Goal: Task Accomplishment & Management: Manage account settings

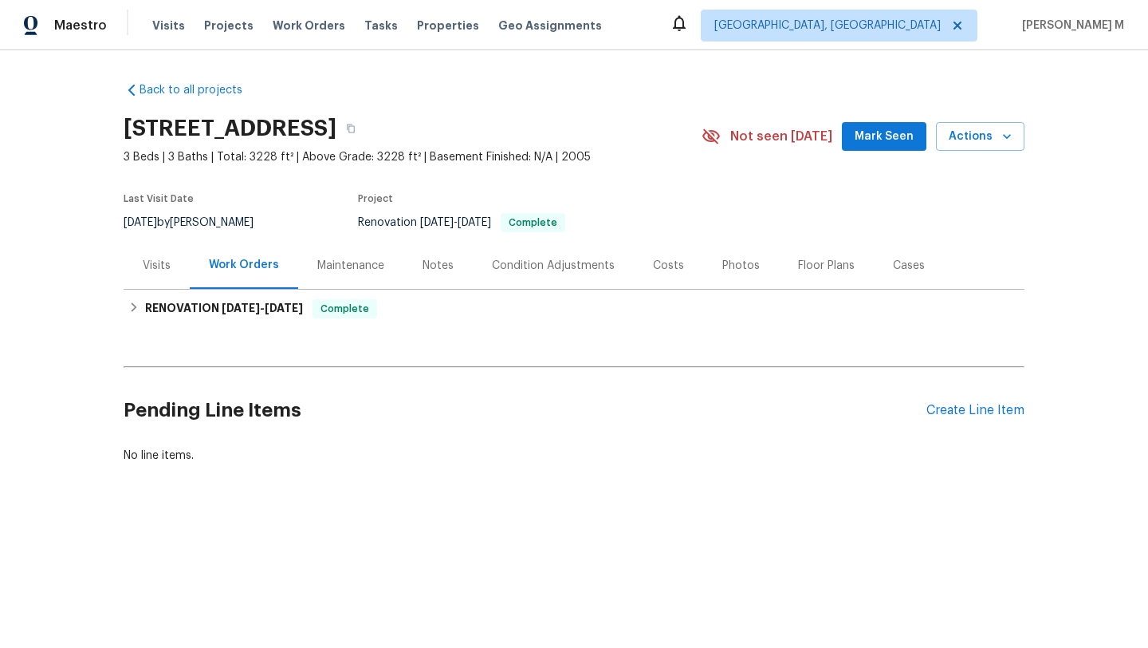
click at [167, 278] on div "Visits" at bounding box center [157, 265] width 66 height 47
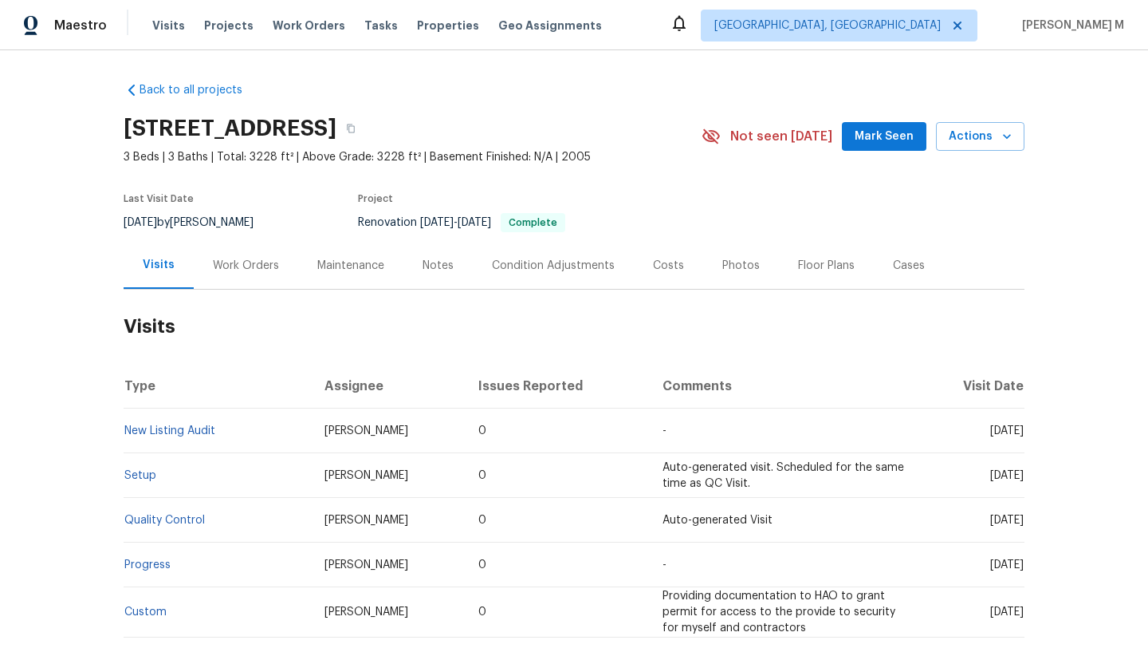
drag, startPoint x: 956, startPoint y: 430, endPoint x: 987, endPoint y: 431, distance: 31.1
click at [990, 431] on span "Tue, Sep 16 2025" at bounding box center [1006, 430] width 33 height 11
copy span "Sep 16"
click at [246, 281] on div "Work Orders" at bounding box center [246, 265] width 104 height 47
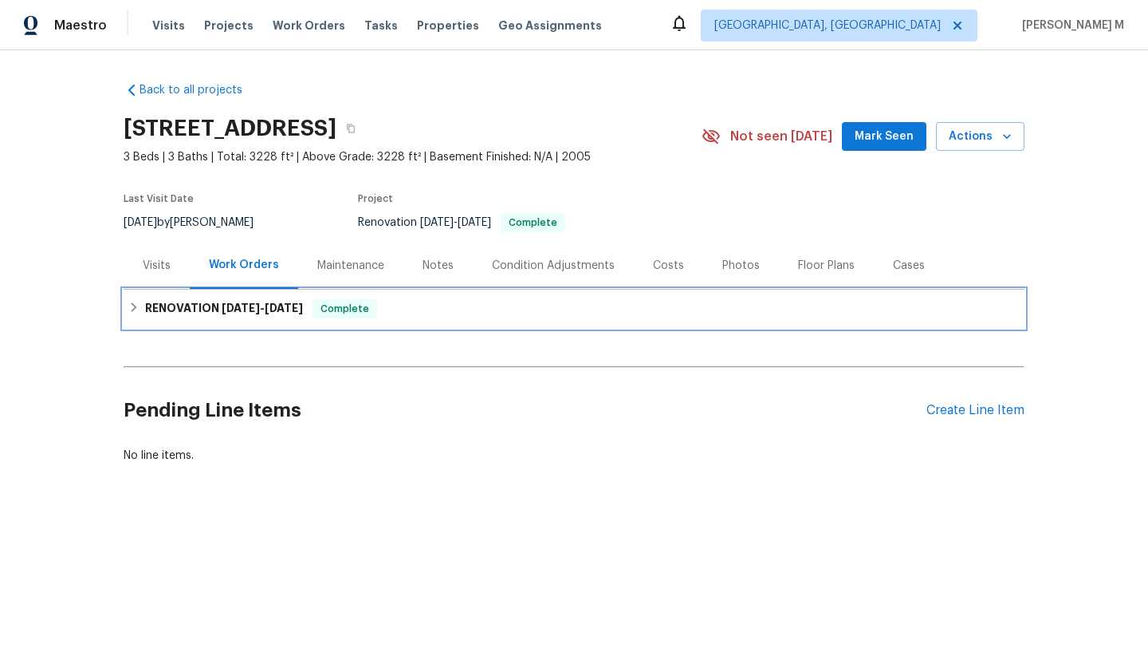
click at [241, 313] on h6 "RENOVATION 9/8/25 - 9/13/25" at bounding box center [224, 308] width 158 height 19
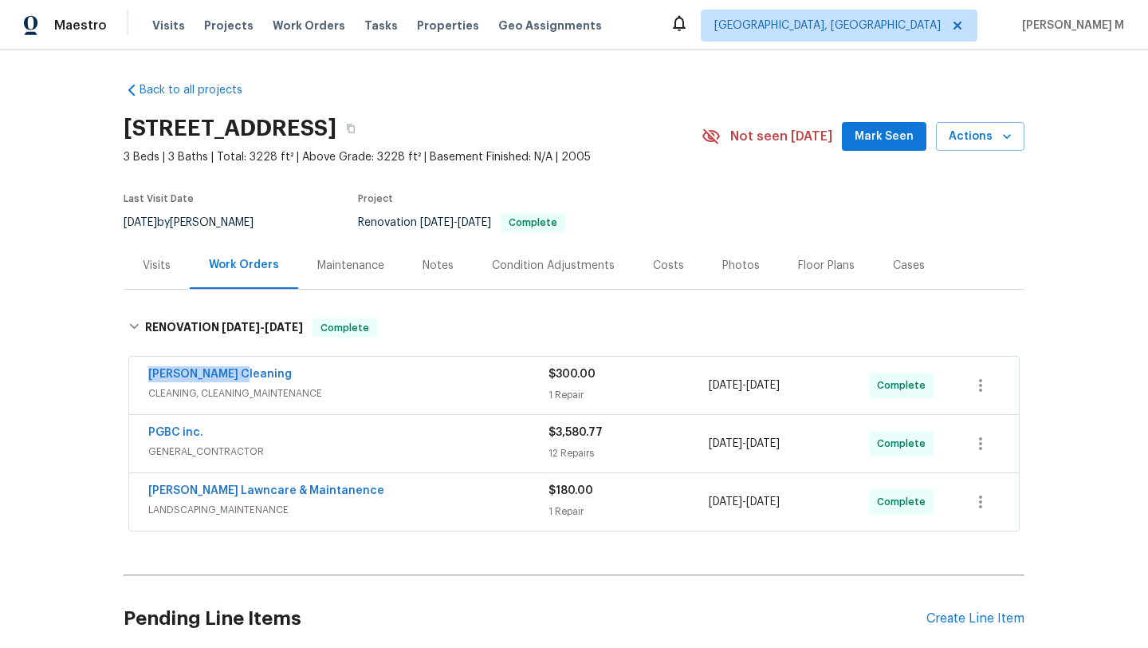
drag, startPoint x: 134, startPoint y: 372, endPoint x: 246, endPoint y: 372, distance: 111.6
click at [246, 372] on div "Ruiz's Cleaning CLEANING, CLEANING_MAINTENANCE $300.00 1 Repair 9/13/2025 - 9/1…" at bounding box center [574, 384] width 890 height 57
copy link "Ruiz's Cleaning"
drag, startPoint x: 704, startPoint y: 387, endPoint x: 816, endPoint y: 385, distance: 111.7
click at [780, 385] on span "9/13/2025 - 9/13/2025" at bounding box center [744, 385] width 71 height 16
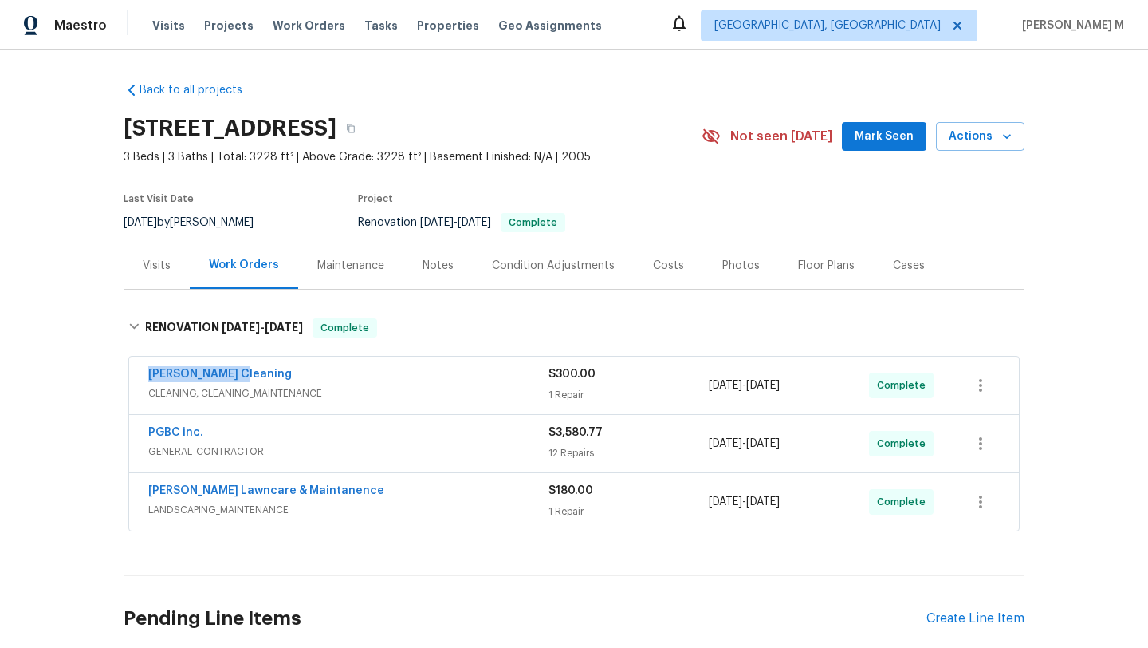
copy span "9/13/2025 - 9/13/2025"
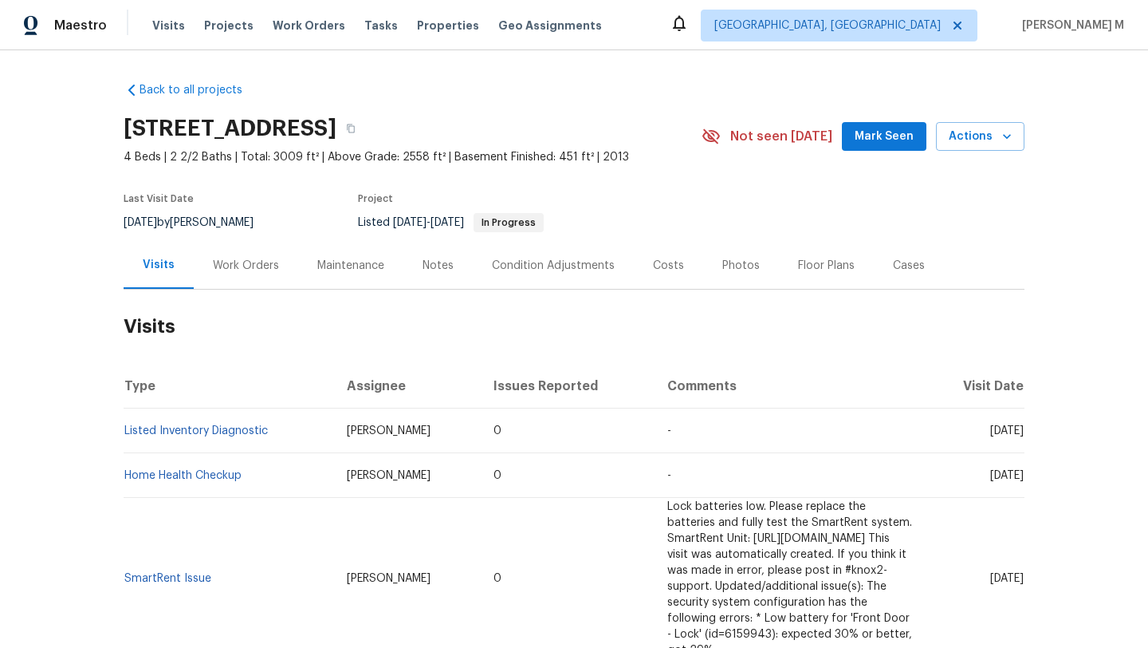
drag, startPoint x: 951, startPoint y: 435, endPoint x: 987, endPoint y: 435, distance: 35.9
click at [990, 435] on span "[DATE]" at bounding box center [1006, 430] width 33 height 11
copy span "[DATE]"
click at [217, 263] on div "Work Orders" at bounding box center [246, 266] width 66 height 16
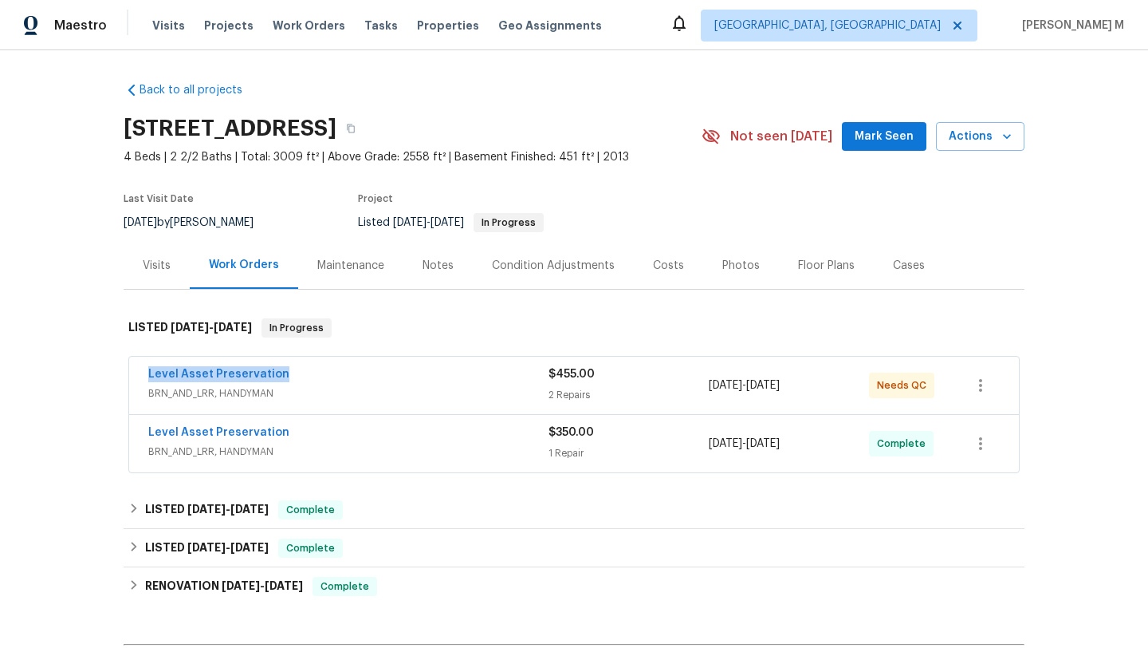
drag, startPoint x: 136, startPoint y: 376, endPoint x: 299, endPoint y: 372, distance: 162.7
click at [300, 371] on div "Level Asset Preservation BRN_AND_LRR, HANDYMAN $455.00 2 Repairs 9/18/2025 - 9/…" at bounding box center [574, 384] width 890 height 57
copy link "Level Asset Preservation"
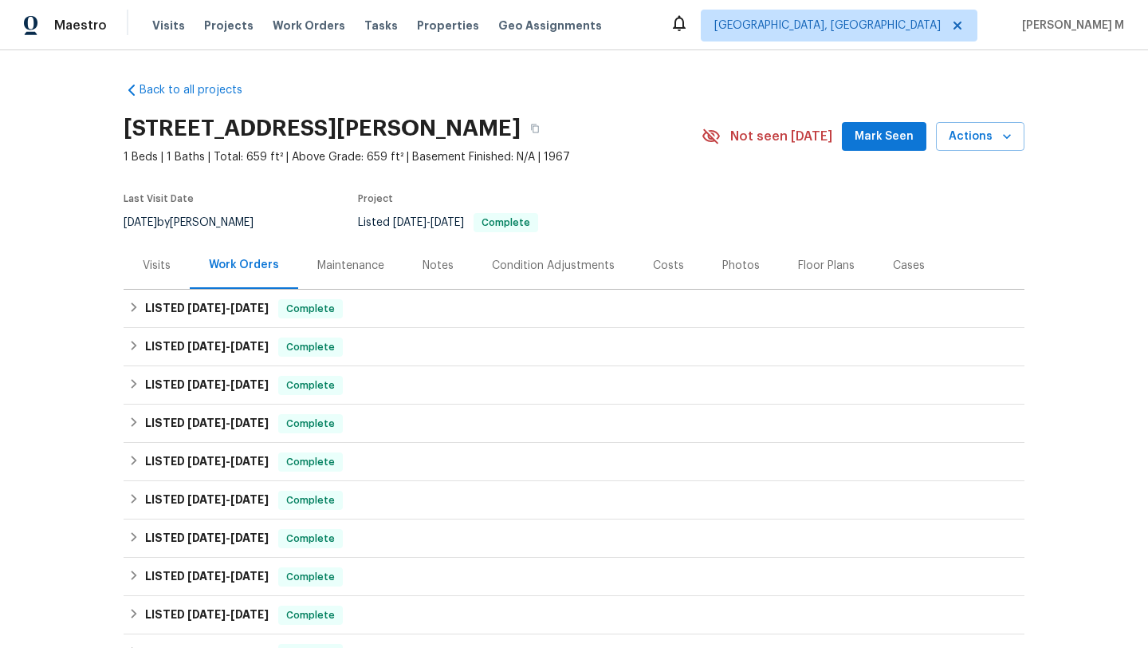
click at [364, 269] on div "Maintenance" at bounding box center [350, 266] width 67 height 16
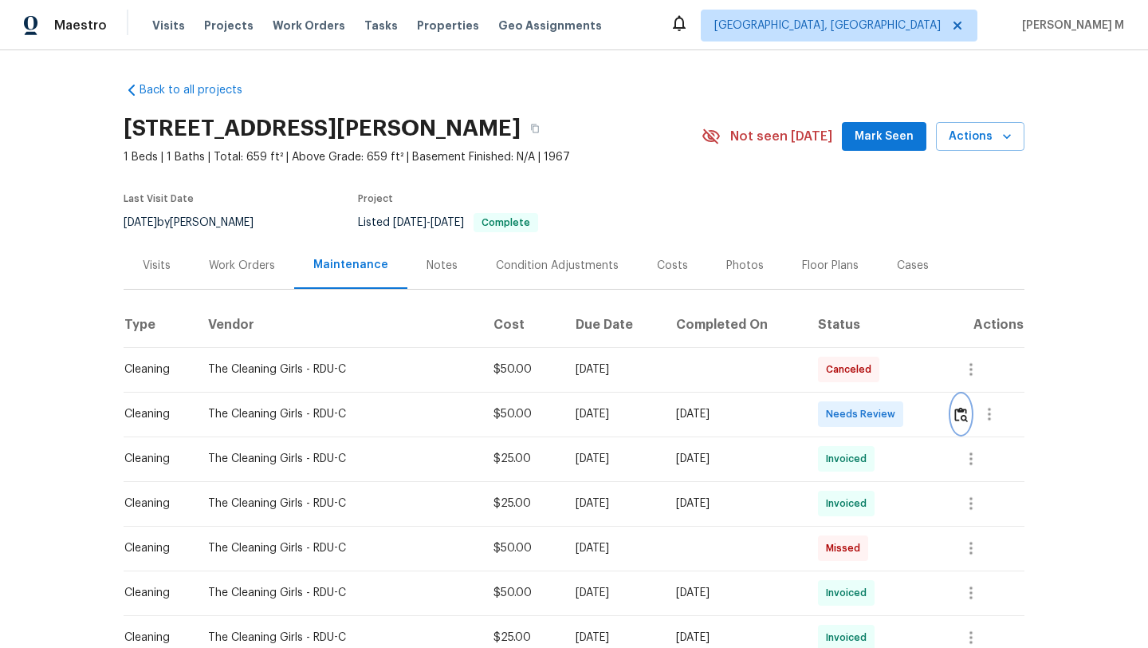
click at [965, 418] on img "button" at bounding box center [962, 414] width 14 height 15
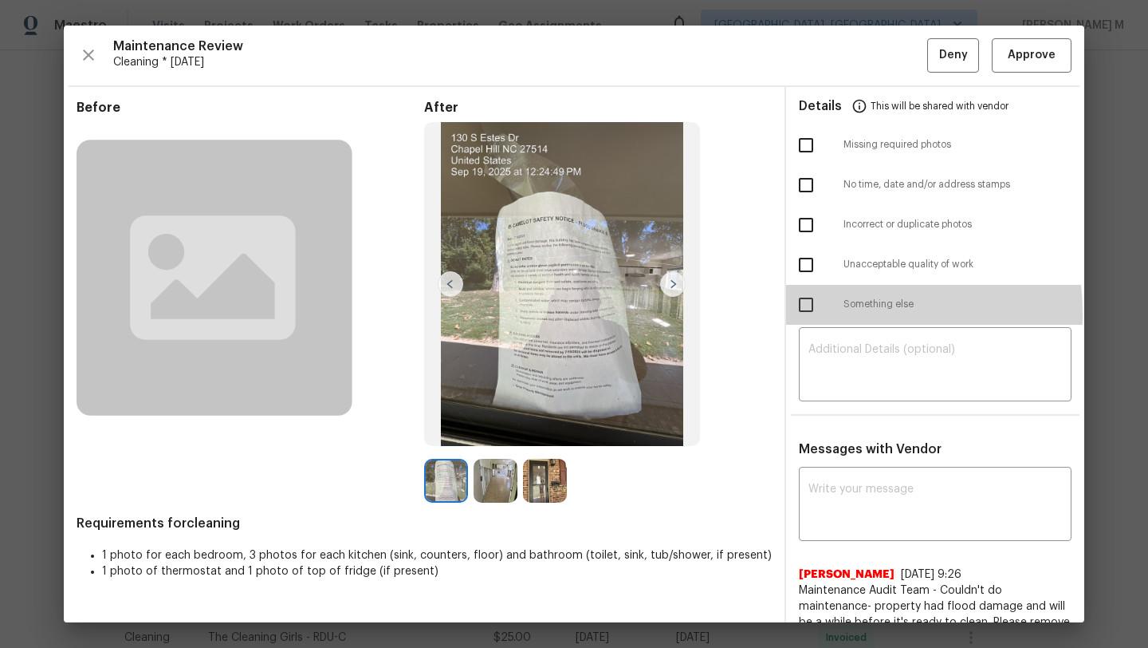
click at [796, 314] on input "checkbox" at bounding box center [805, 304] width 33 height 33
checkbox input "true"
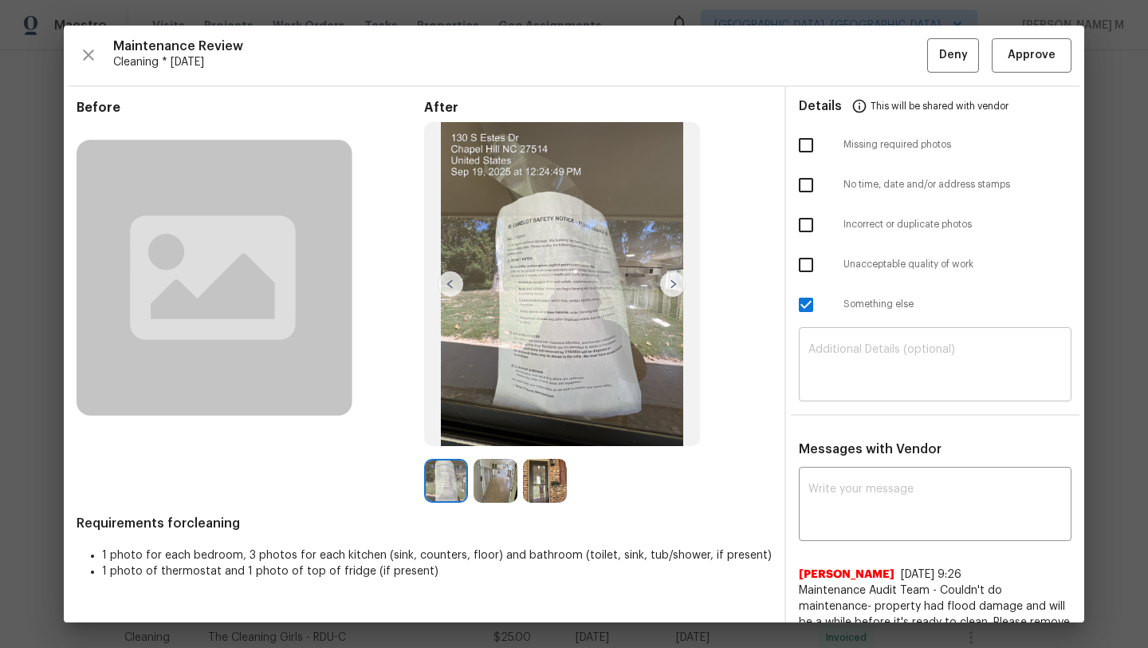
click at [822, 354] on textarea at bounding box center [936, 366] width 254 height 45
type textarea "Trip fee will be sent for this property"
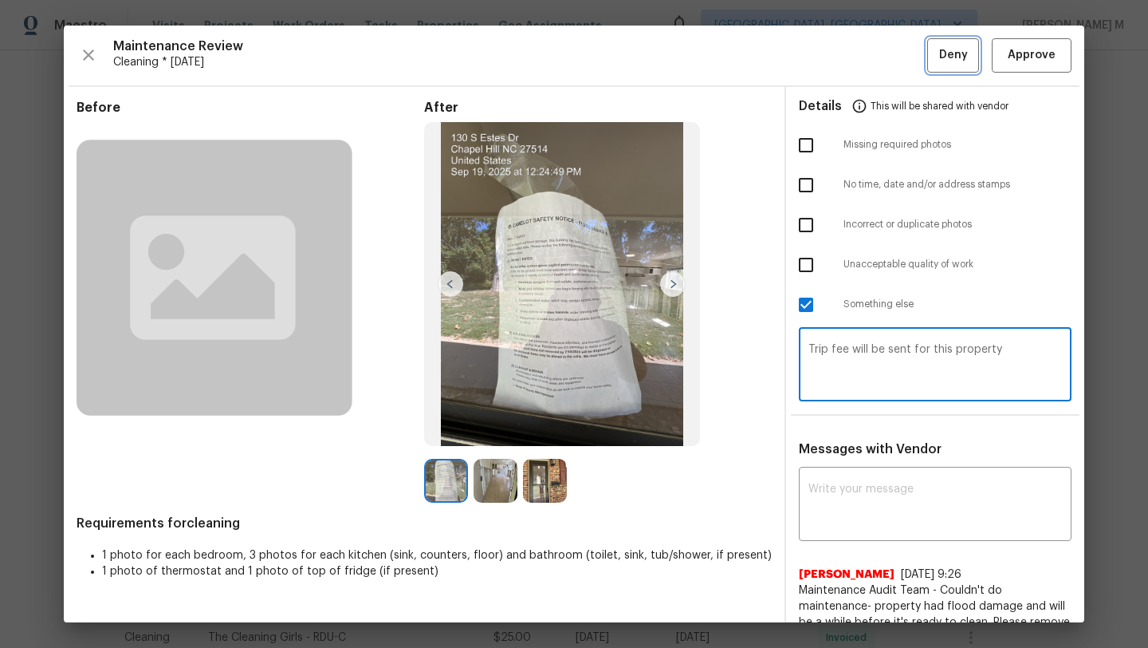
click at [939, 64] on span "Deny" at bounding box center [953, 55] width 29 height 20
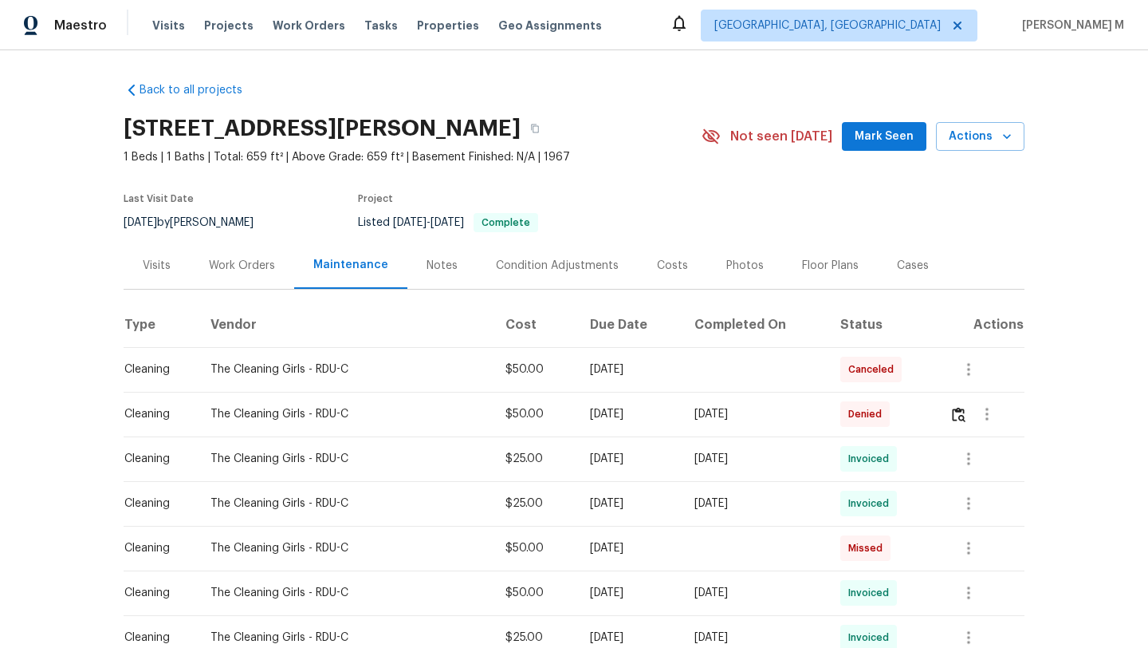
click at [230, 273] on div "Work Orders" at bounding box center [242, 266] width 66 height 16
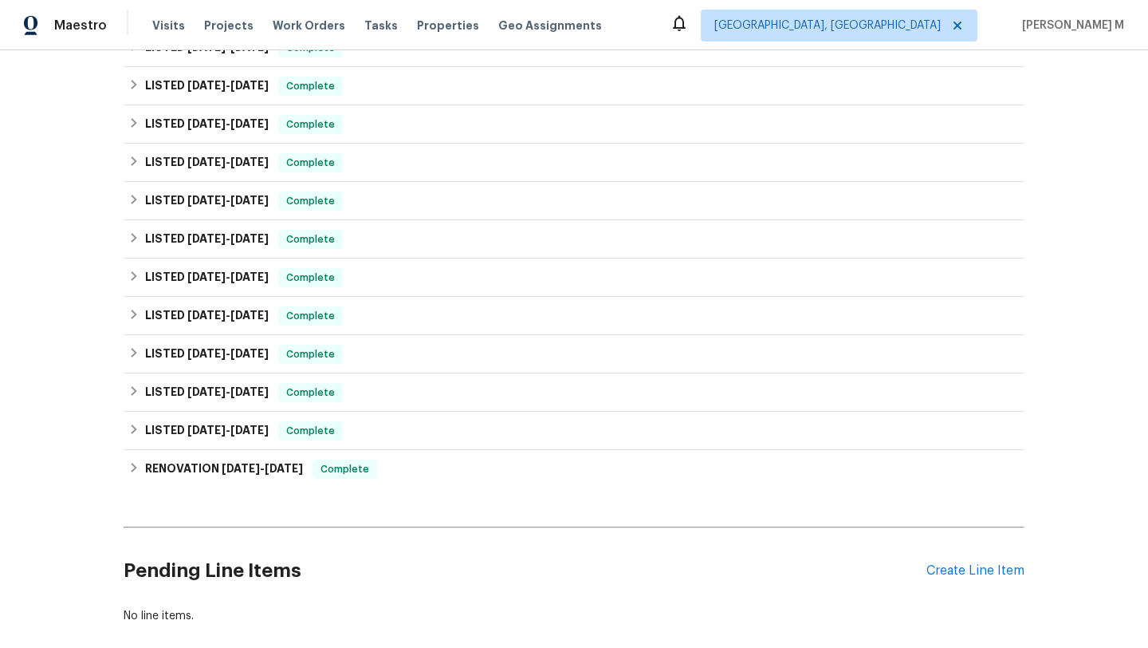
scroll to position [362, 0]
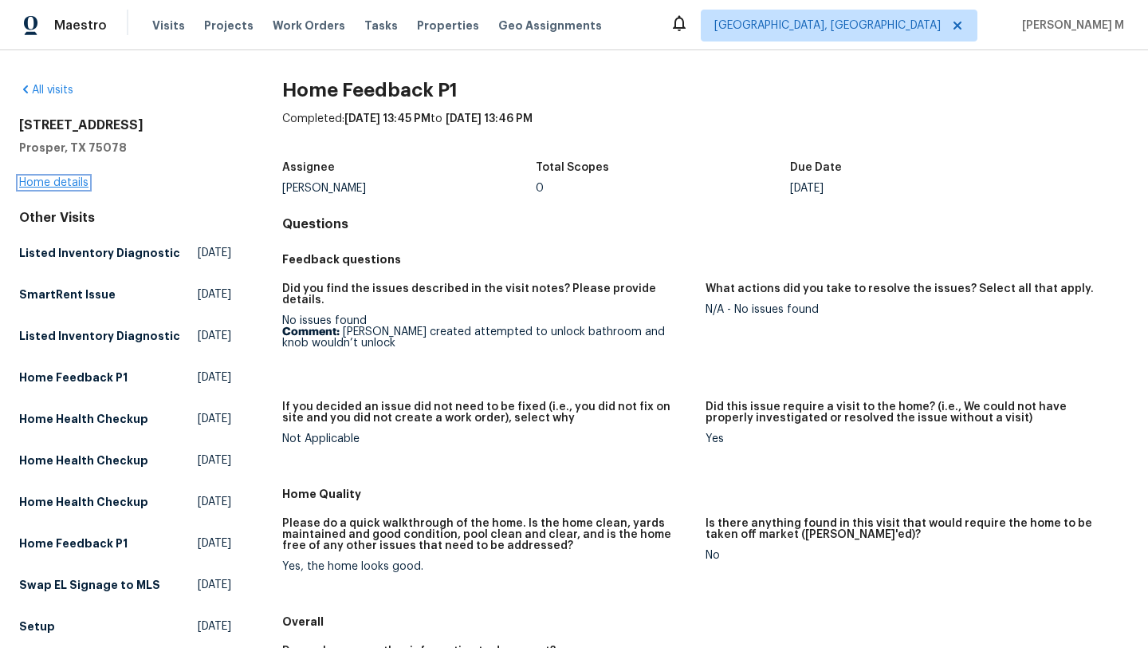
click at [68, 182] on link "Home details" at bounding box center [53, 182] width 69 height 11
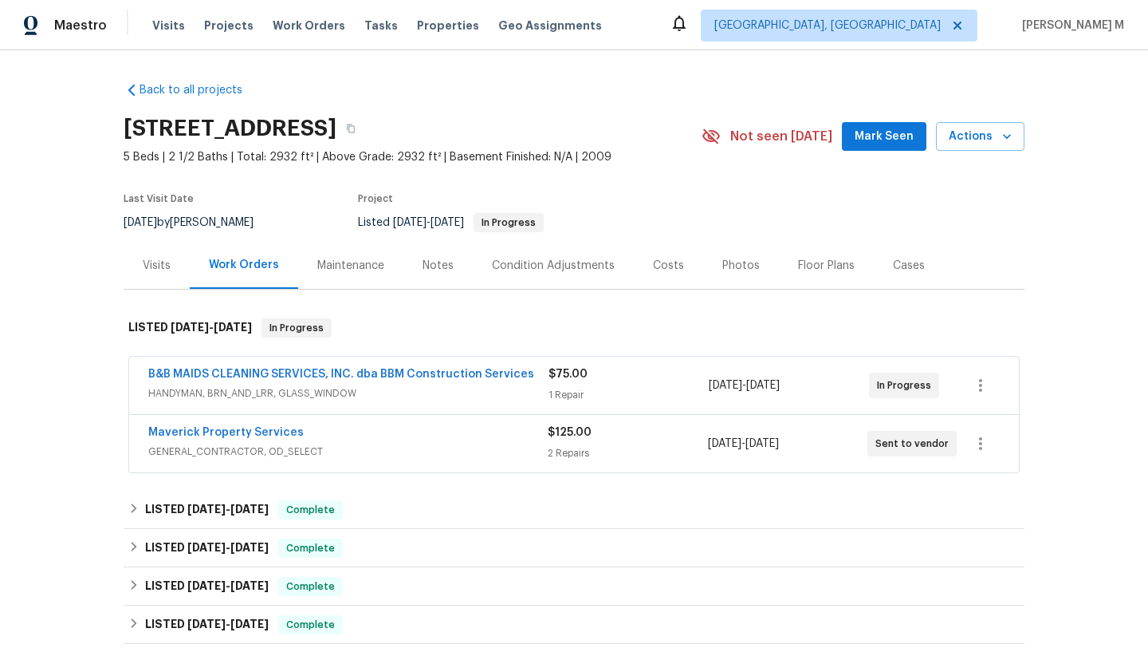
click at [538, 393] on span "HANDYMAN, BRN_AND_LRR, GLASS_WINDOW" at bounding box center [348, 393] width 400 height 16
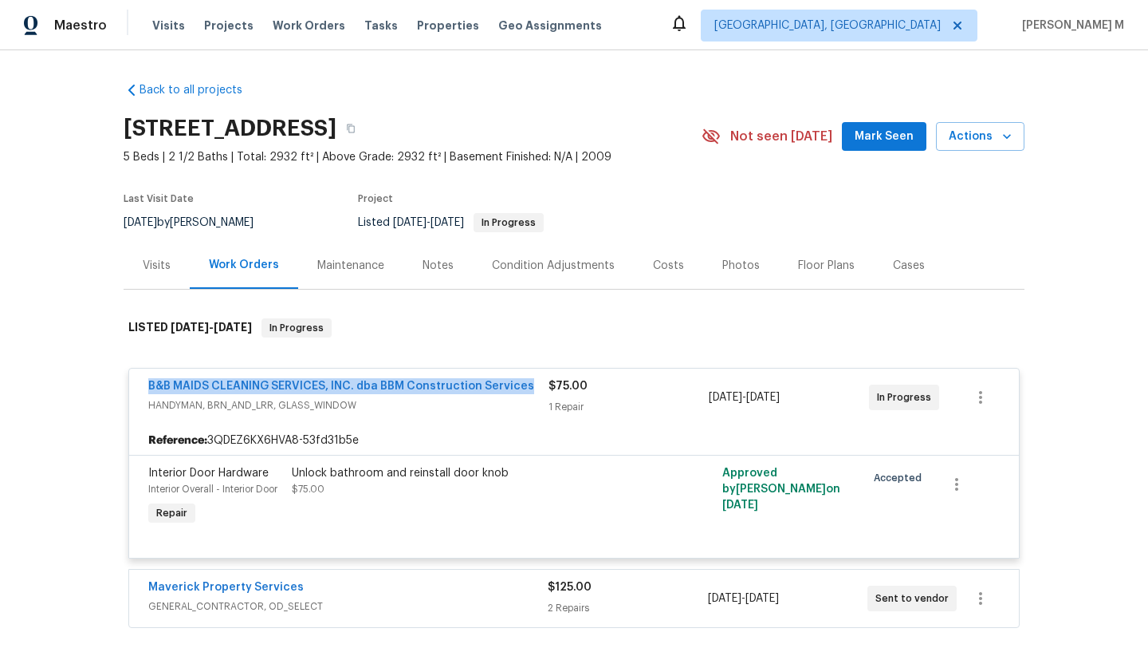
drag, startPoint x: 136, startPoint y: 385, endPoint x: 520, endPoint y: 392, distance: 383.6
click at [520, 392] on div "B&B MAIDS CLEANING SERVICES, INC. dba BBM Construction Services HANDYMAN, BRN_A…" at bounding box center [574, 396] width 890 height 57
copy link "B&B MAIDS CLEANING SERVICES, INC. dba BBM Construction Services"
